Goal: Information Seeking & Learning: Learn about a topic

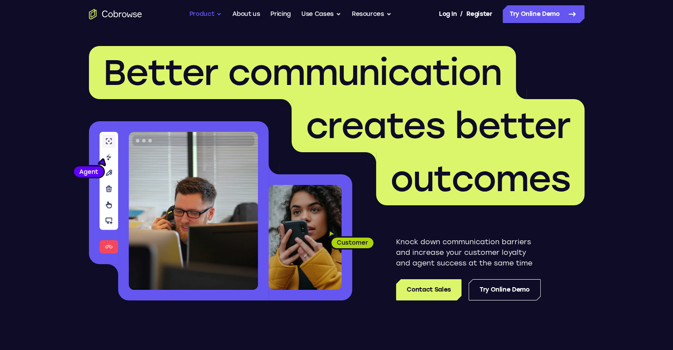
click at [201, 10] on button "Product" at bounding box center [205, 14] width 33 height 18
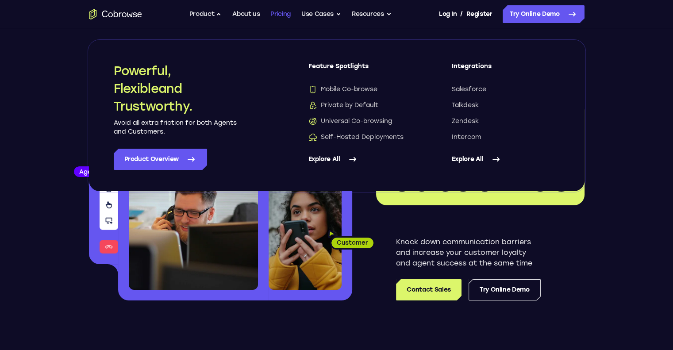
click at [273, 19] on link "Pricing" at bounding box center [280, 14] width 20 height 18
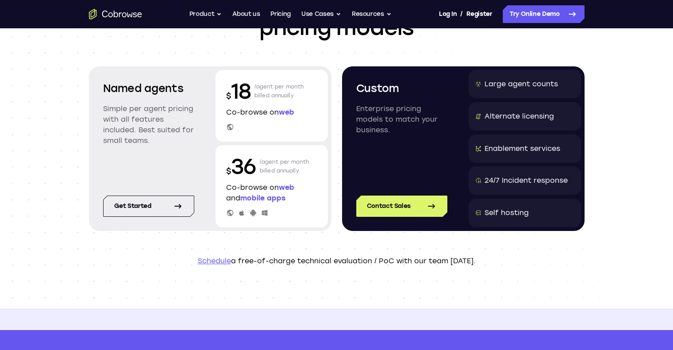
scroll to position [87, 0]
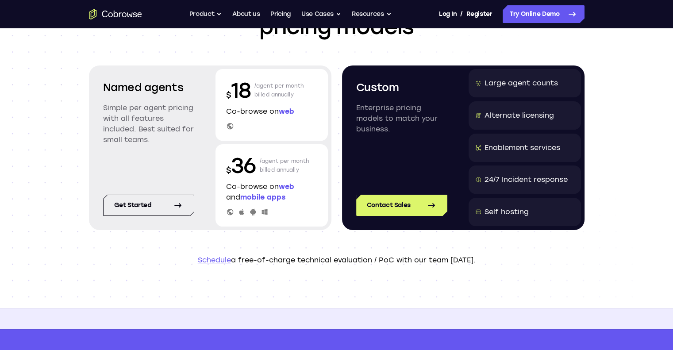
click at [535, 218] on div "Self hosting" at bounding box center [525, 212] width 112 height 28
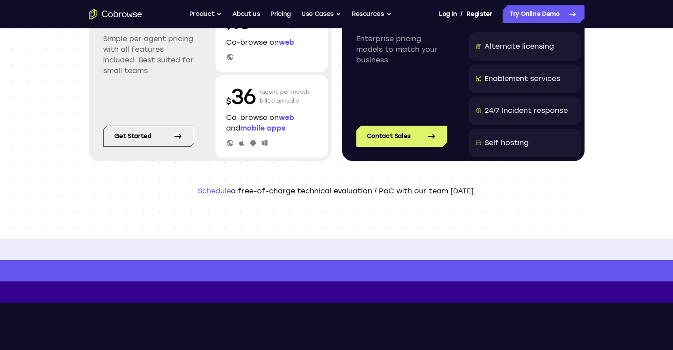
scroll to position [0, 0]
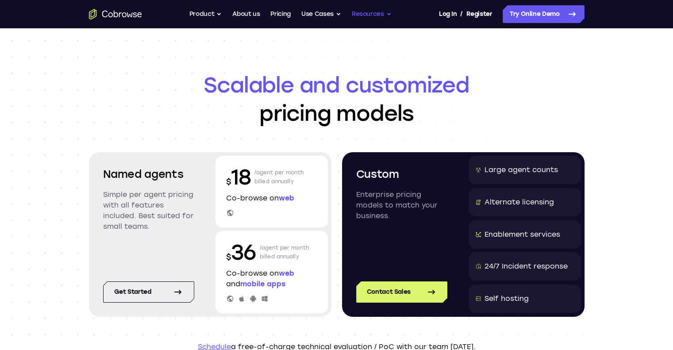
click at [385, 9] on button "Resources" at bounding box center [372, 14] width 40 height 18
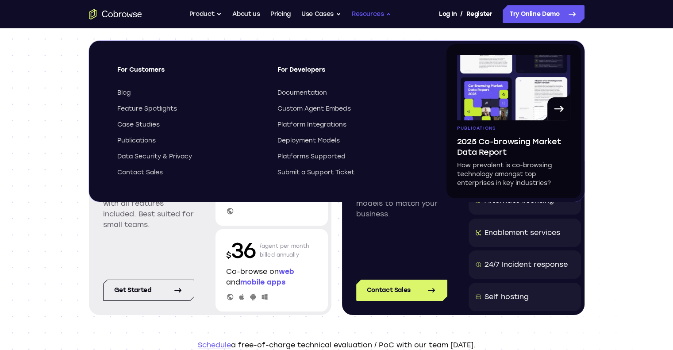
scroll to position [0, 0]
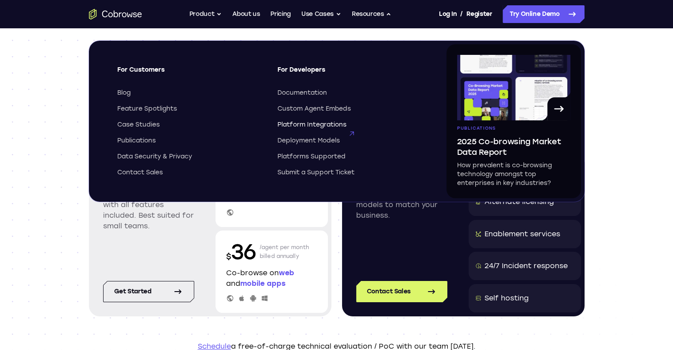
click at [324, 127] on span "Platform Integrations" at bounding box center [311, 124] width 69 height 9
